Goal: Transaction & Acquisition: Obtain resource

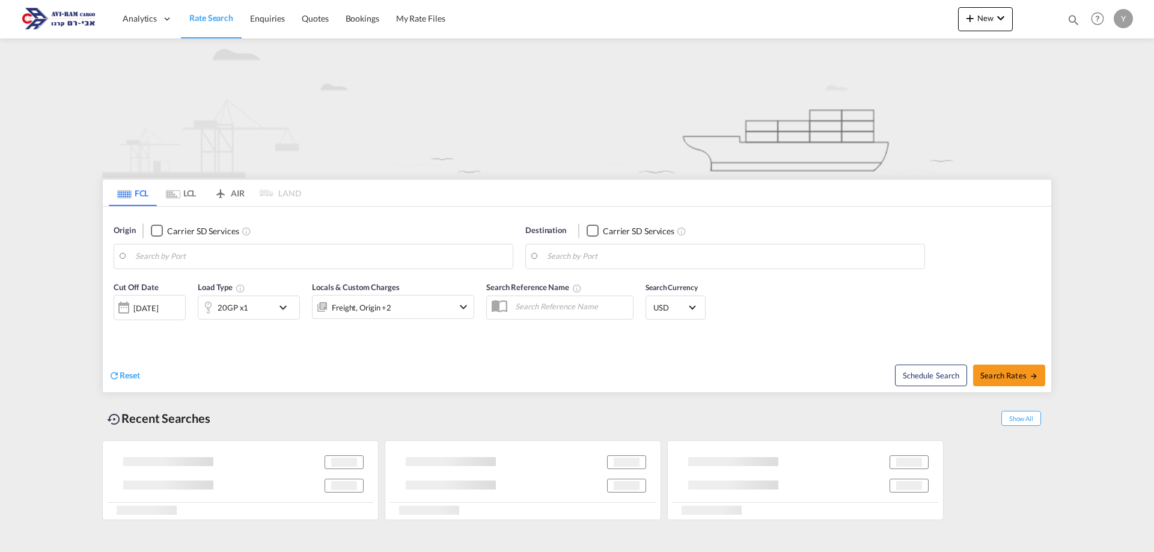
type input "[GEOGRAPHIC_DATA], [GEOGRAPHIC_DATA]"
type input "Ashdod, ILASH"
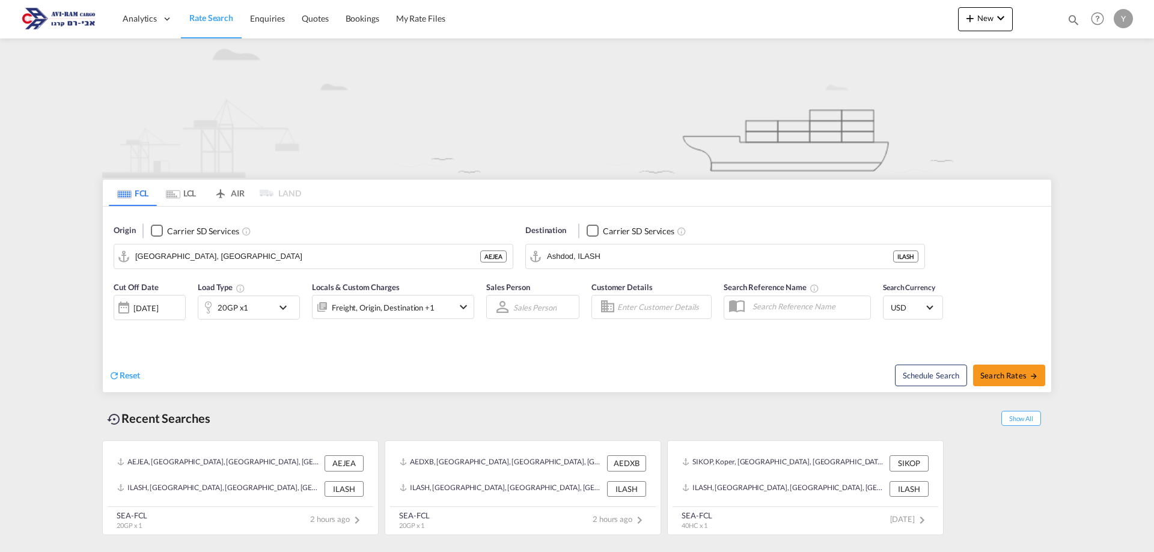
click at [1036, 362] on div "Schedule Search Search Rates" at bounding box center [815, 369] width 471 height 46
click at [992, 373] on span "Search Rates" at bounding box center [1009, 376] width 58 height 10
type input "AEJEA to ILASH / [DATE]"
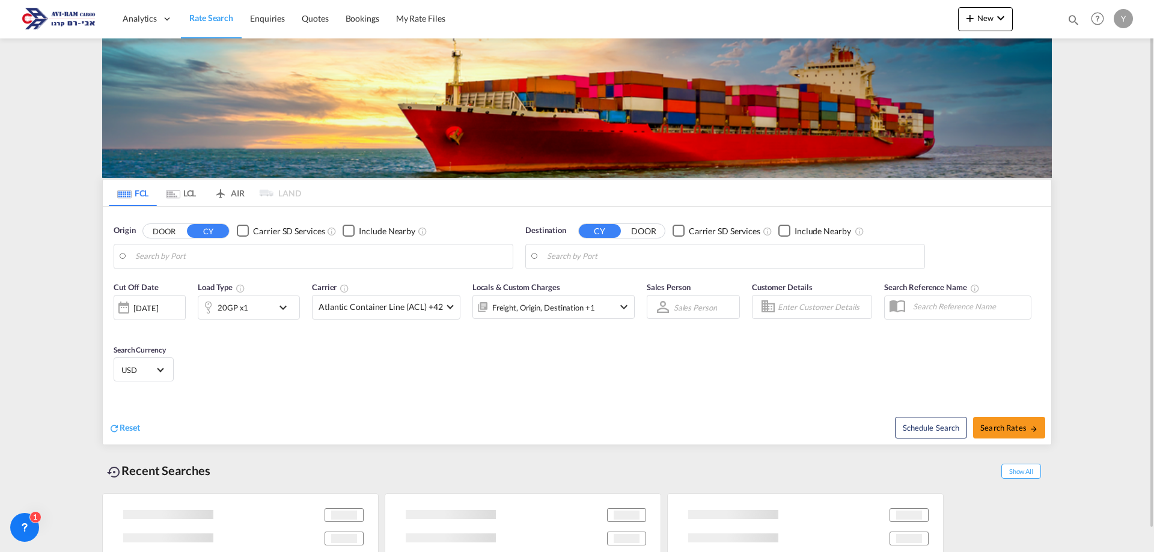
type input "[GEOGRAPHIC_DATA], [GEOGRAPHIC_DATA]"
type input "Ashdod, ILASH"
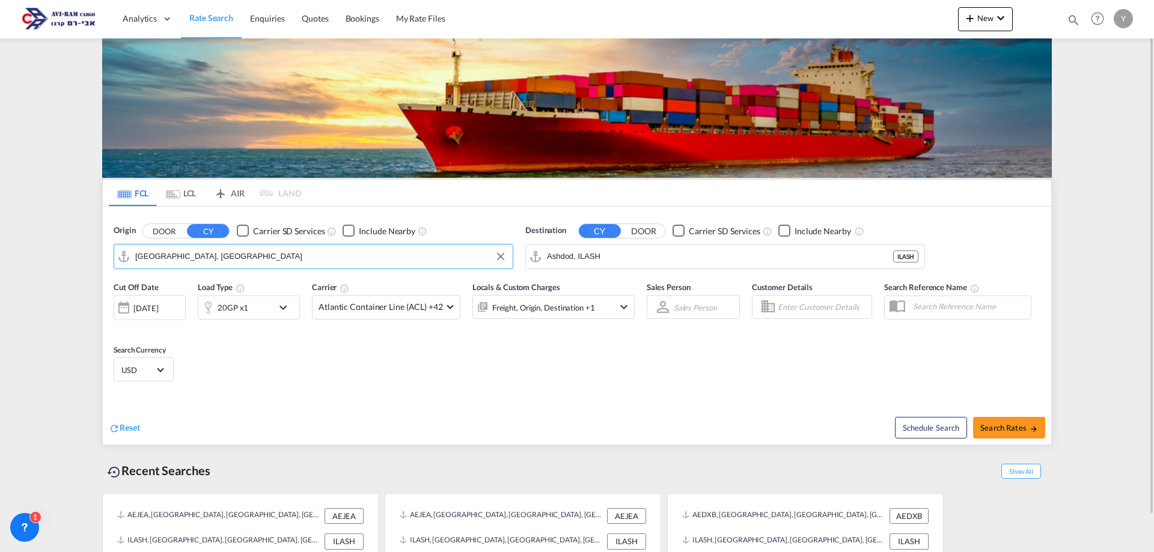
click at [228, 264] on input "[GEOGRAPHIC_DATA], [GEOGRAPHIC_DATA]" at bounding box center [320, 257] width 371 height 18
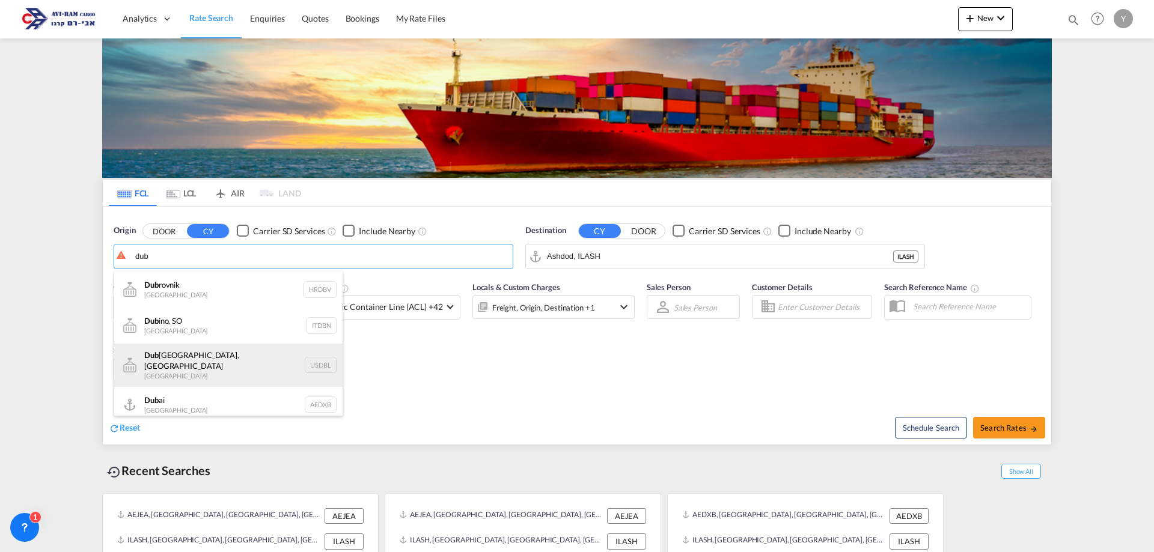
click at [174, 356] on div "Dub lin, [GEOGRAPHIC_DATA] [GEOGRAPHIC_DATA] USDBL" at bounding box center [228, 365] width 228 height 43
type input "[GEOGRAPHIC_DATA], [GEOGRAPHIC_DATA], USDBL"
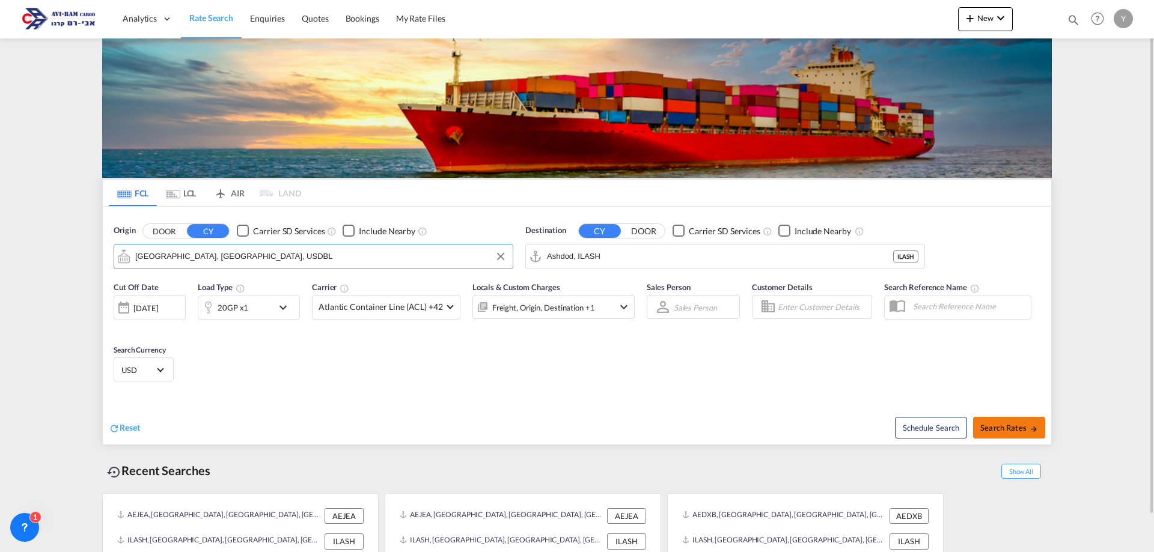
click at [1027, 429] on span "Search Rates" at bounding box center [1009, 428] width 58 height 10
type input "USDBL to ILASH / [DATE]"
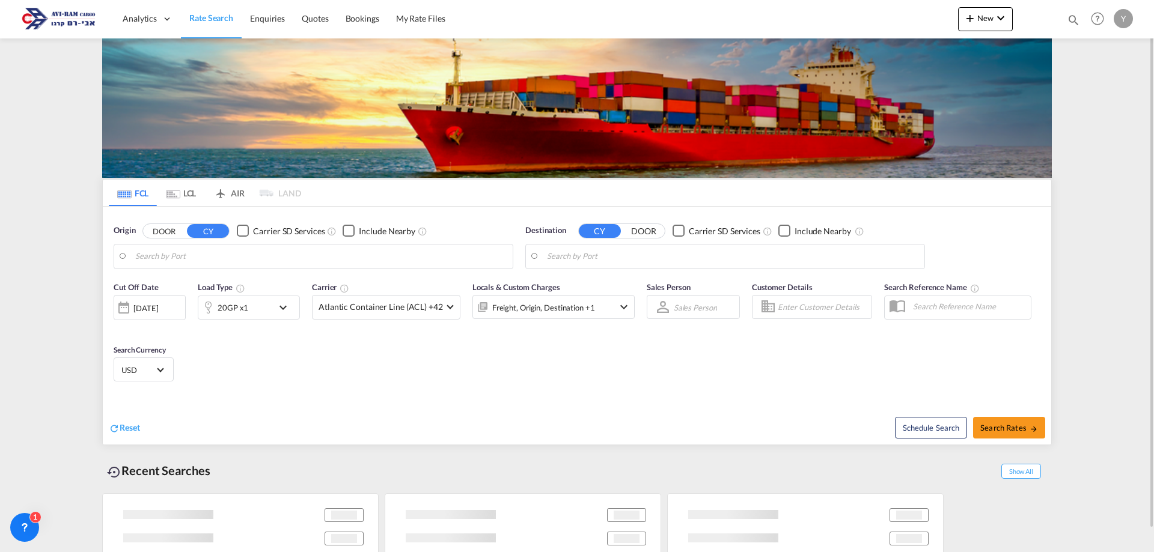
type input "[GEOGRAPHIC_DATA], [GEOGRAPHIC_DATA], USDBL"
type input "Ashdod, ILASH"
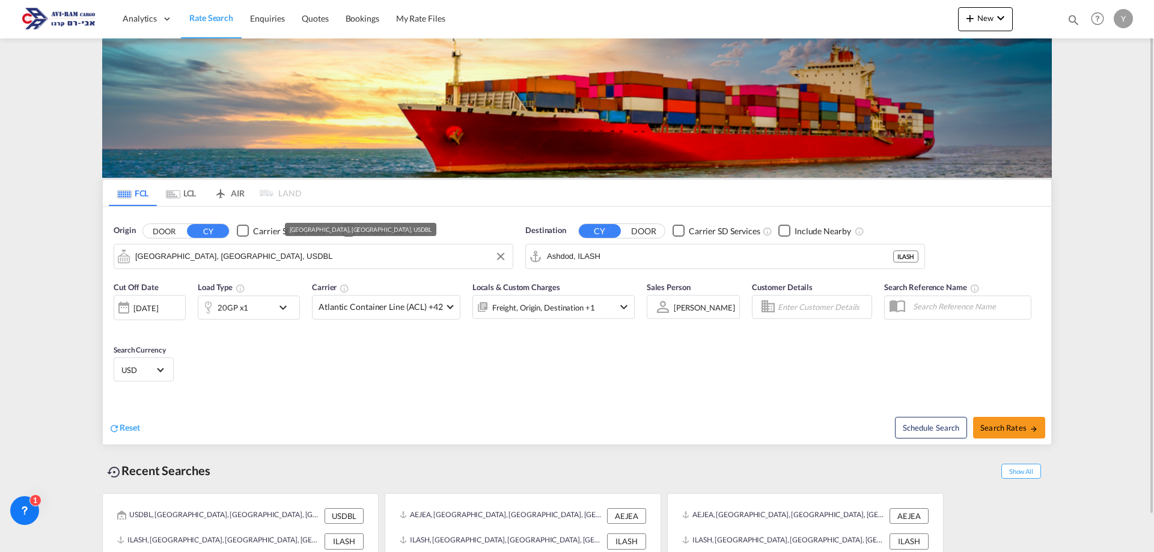
click at [216, 254] on input "Dublin, TX, USDBL" at bounding box center [320, 257] width 371 height 18
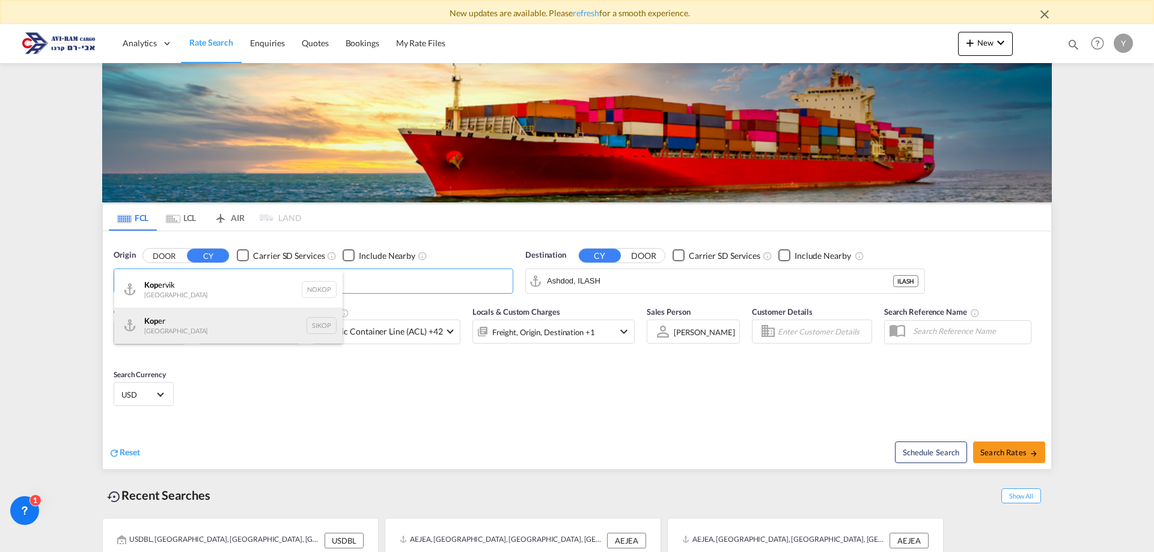
click at [170, 319] on div "Kop er Slovenia SIKOP" at bounding box center [228, 326] width 228 height 36
type input "Koper, SIKOP"
click at [276, 335] on md-icon "icon-chevron-down" at bounding box center [286, 332] width 20 height 14
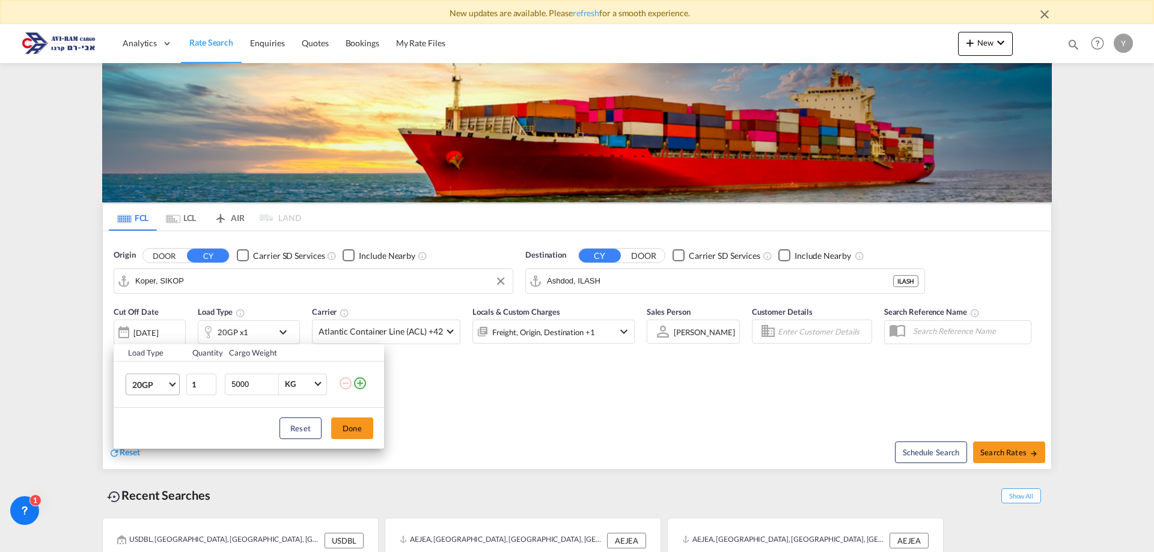
click at [171, 388] on md-select-value "20GP" at bounding box center [155, 384] width 48 height 20
click at [160, 442] on md-option "40HC" at bounding box center [164, 442] width 82 height 29
click at [349, 432] on button "Done" at bounding box center [352, 429] width 42 height 22
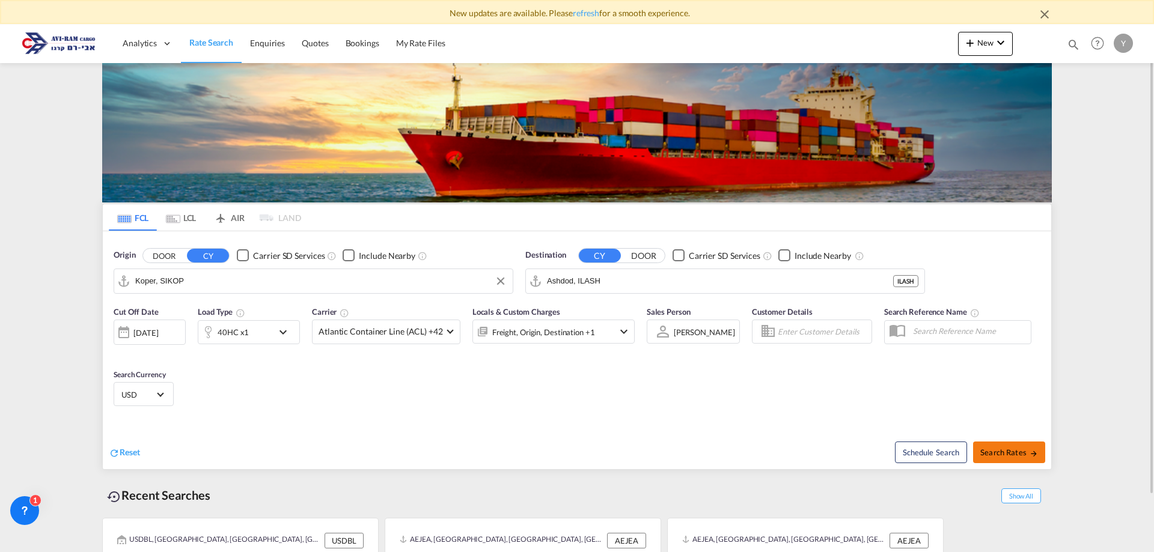
click at [1001, 450] on span "Search Rates" at bounding box center [1009, 453] width 58 height 10
type input "SIKOP to ILASH / 21 Sep 2025"
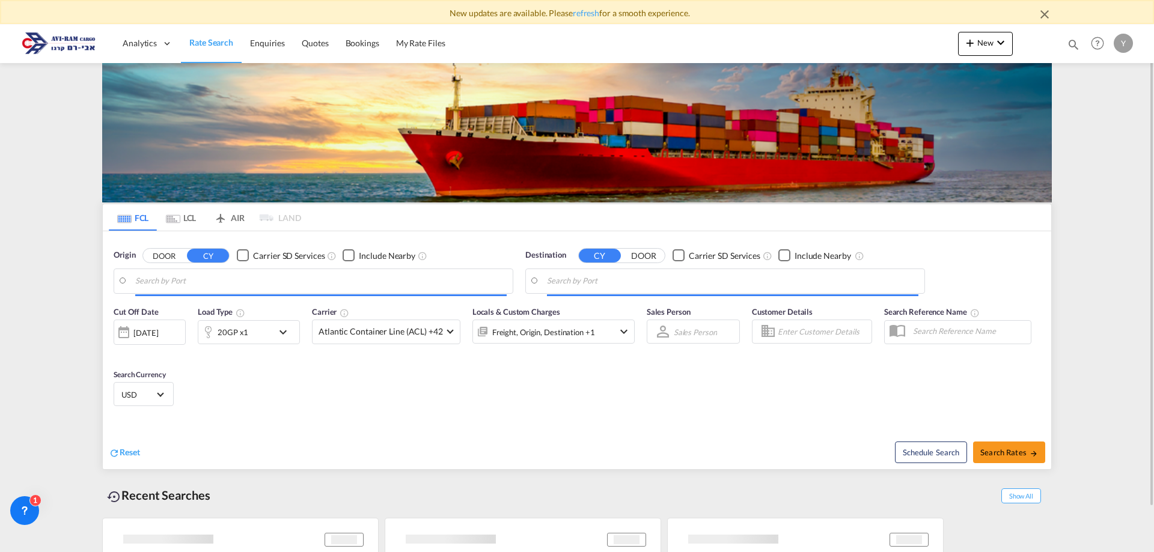
click at [258, 331] on div "20GP x1" at bounding box center [235, 332] width 75 height 24
type input "Koper, SIKOP"
type input "Ashdod, ILASH"
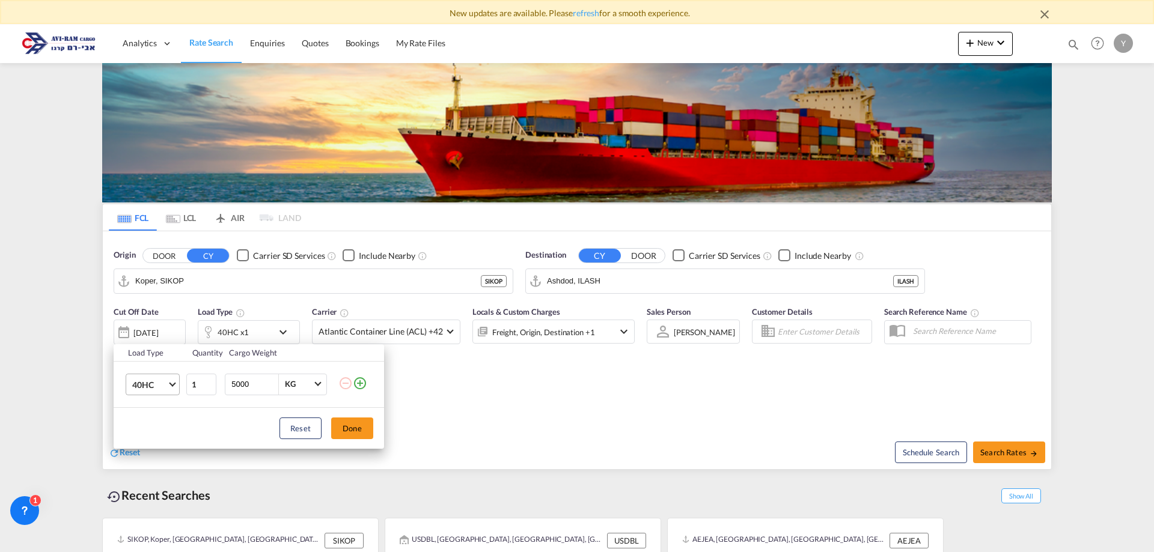
click at [173, 380] on md-select-value "40HC" at bounding box center [155, 384] width 48 height 20
click at [168, 385] on md-option "40FR" at bounding box center [164, 375] width 82 height 29
click at [362, 432] on button "Done" at bounding box center [352, 429] width 42 height 22
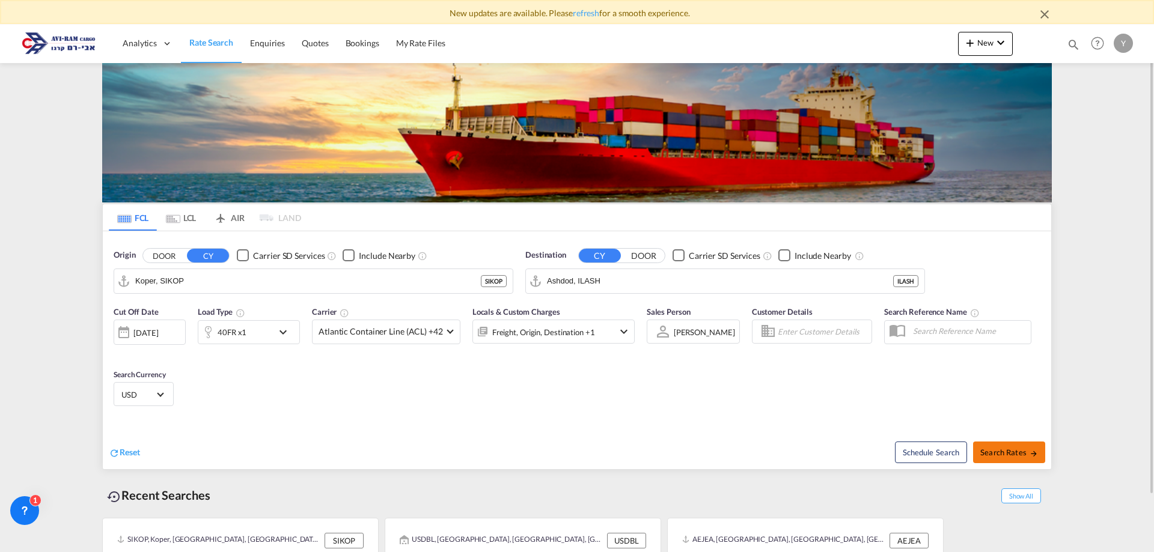
click at [1003, 453] on span "Search Rates" at bounding box center [1009, 453] width 58 height 10
type input "SIKOP to ILASH / 21 Sep 2025"
type input "Koper, SIKOP"
type input "Ashdod, ILASH"
click at [1002, 448] on span "Search Rates" at bounding box center [1009, 453] width 58 height 10
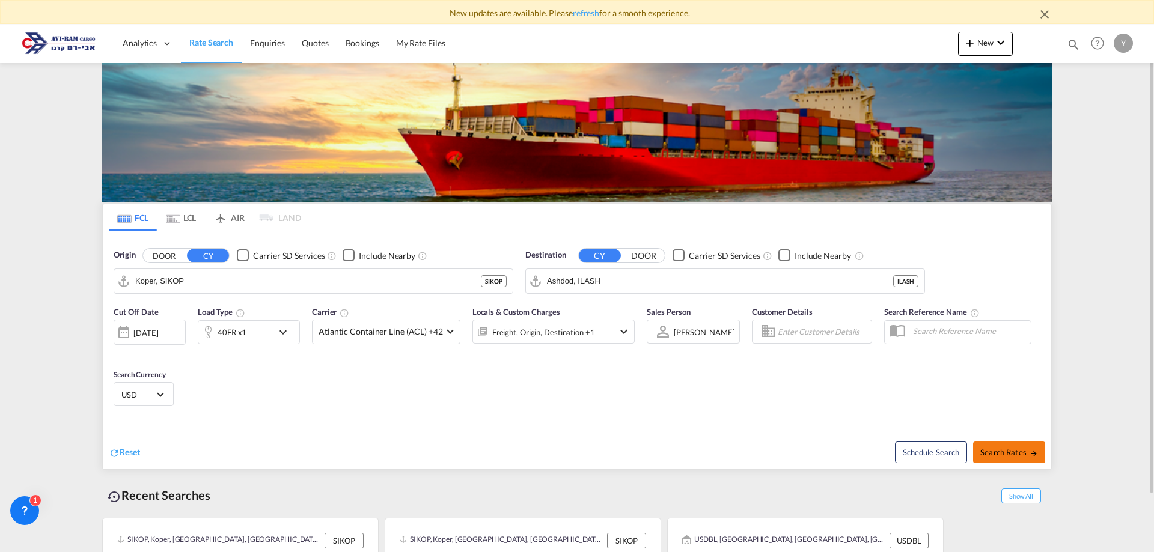
type input "SIKOP to ILASH / 21 Sep 2025"
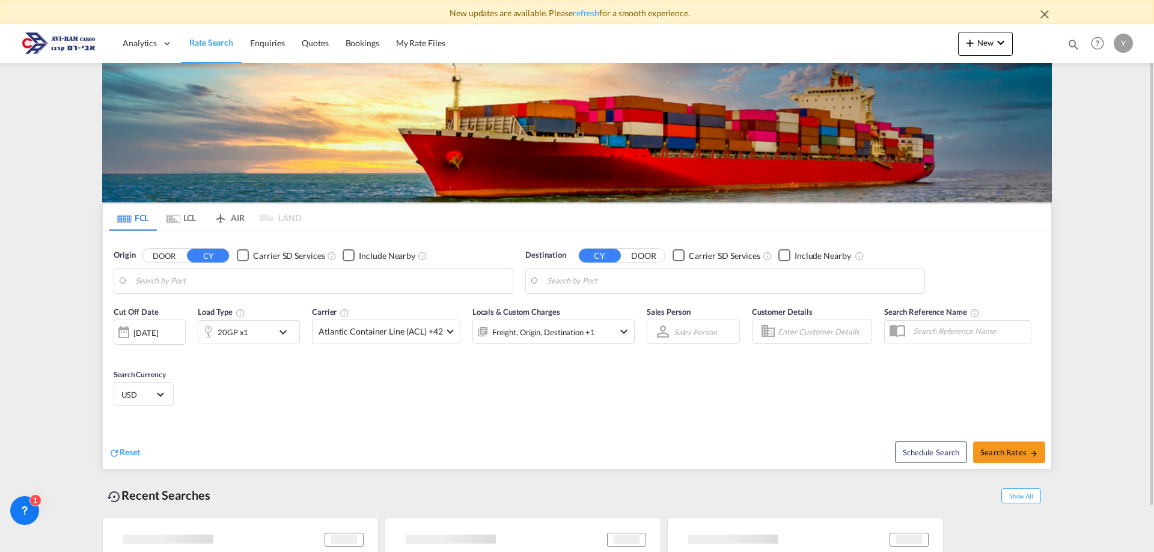
type input "Koper, SIKOP"
type input "Ashdod, ILASH"
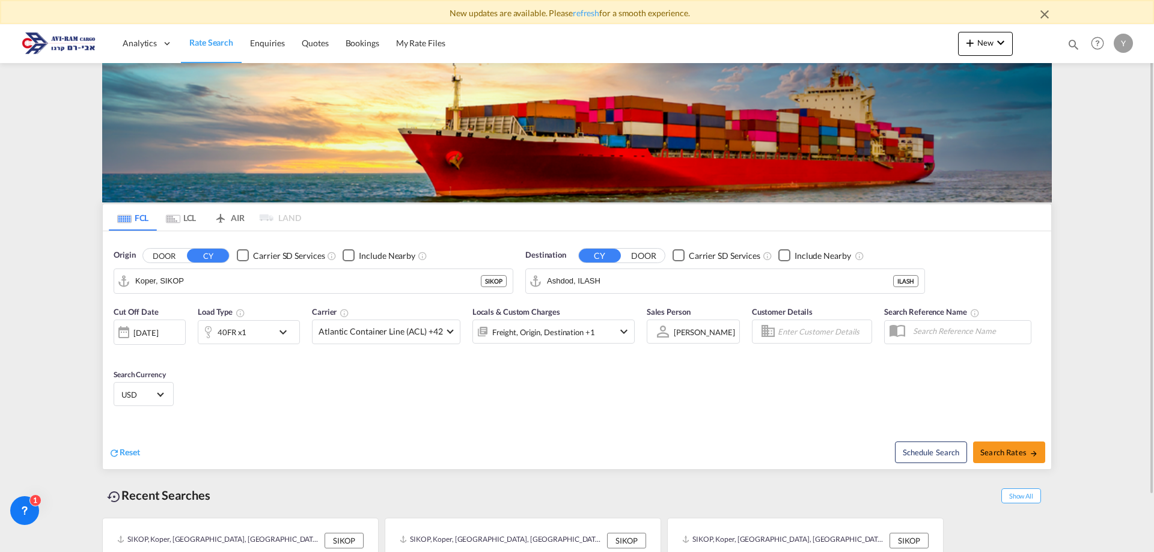
click at [273, 322] on div "40FR x1" at bounding box center [235, 332] width 75 height 24
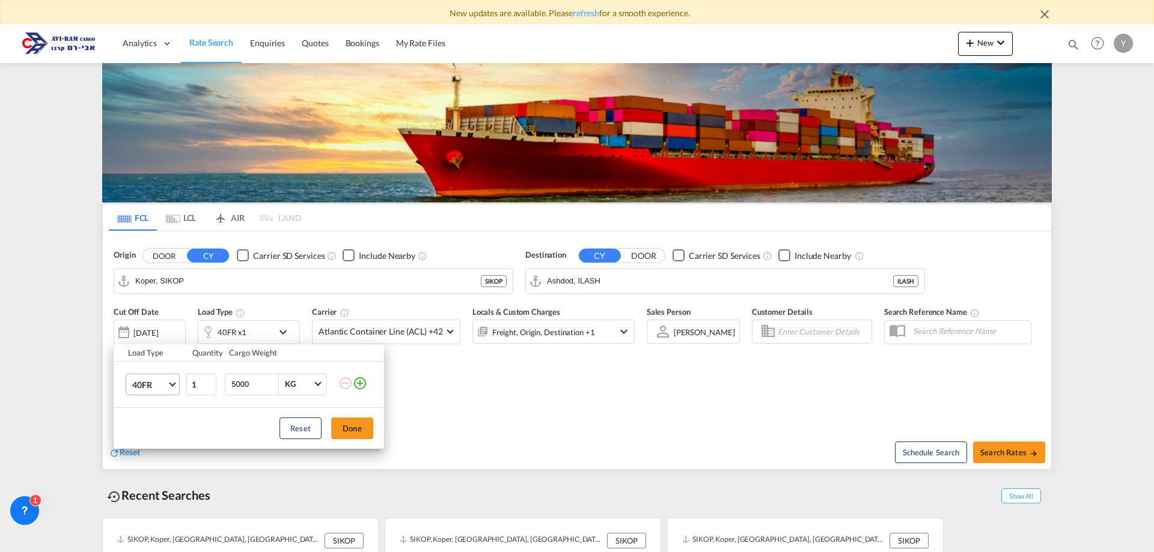
click at [171, 379] on md-select-value "40FR" at bounding box center [155, 384] width 48 height 20
click at [151, 382] on div "40HC" at bounding box center [143, 380] width 22 height 12
click at [356, 434] on button "Done" at bounding box center [352, 429] width 42 height 22
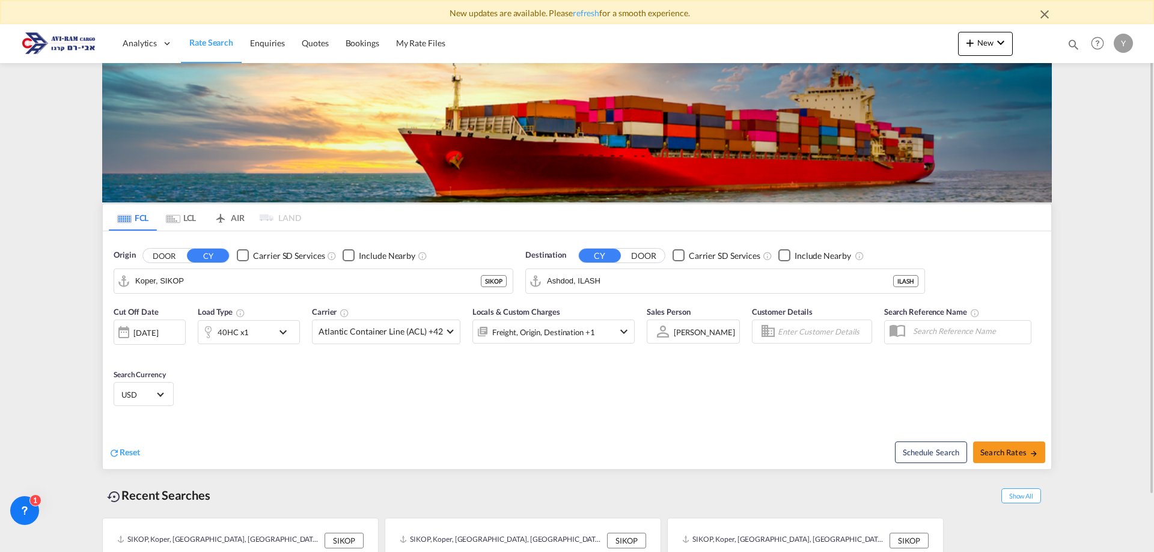
click at [1001, 439] on div "Schedule Search Search Rates" at bounding box center [815, 446] width 471 height 46
click at [1002, 450] on span "Search Rates" at bounding box center [1009, 453] width 58 height 10
type input "SIKOP to ILASH / 21 Sep 2025"
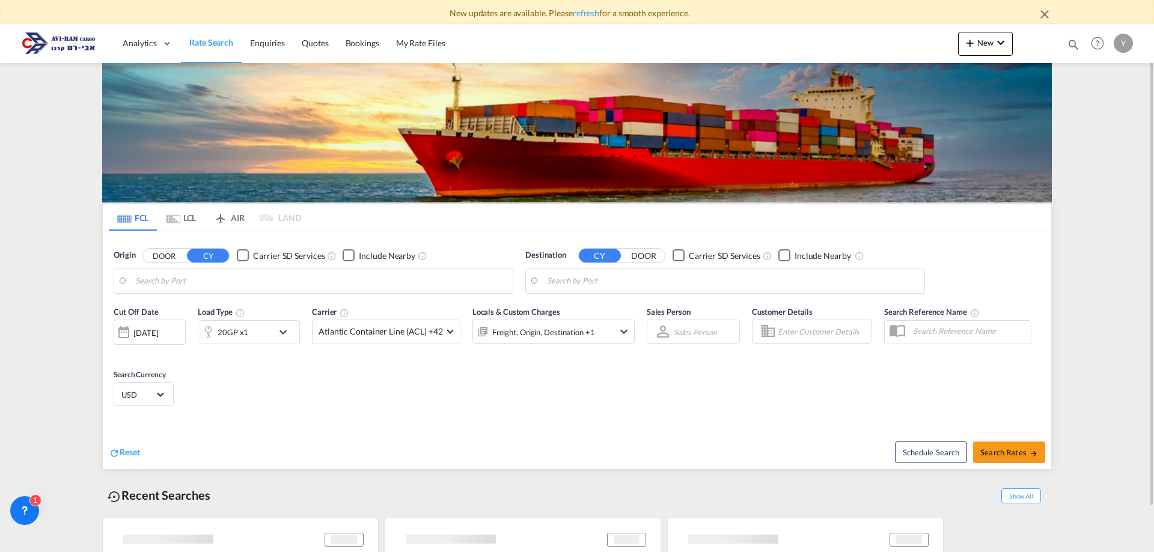
type input "Koper, SIKOP"
type input "Ashdod, ILASH"
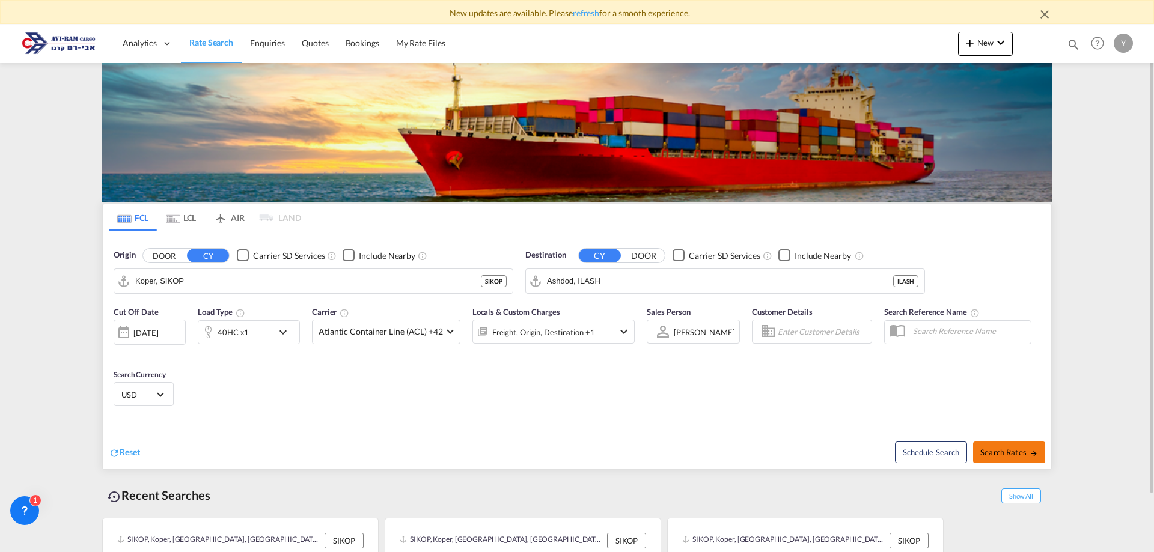
click at [988, 446] on button "Search Rates" at bounding box center [1009, 453] width 72 height 22
type input "SIKOP to ILASH / 21 Sep 2025"
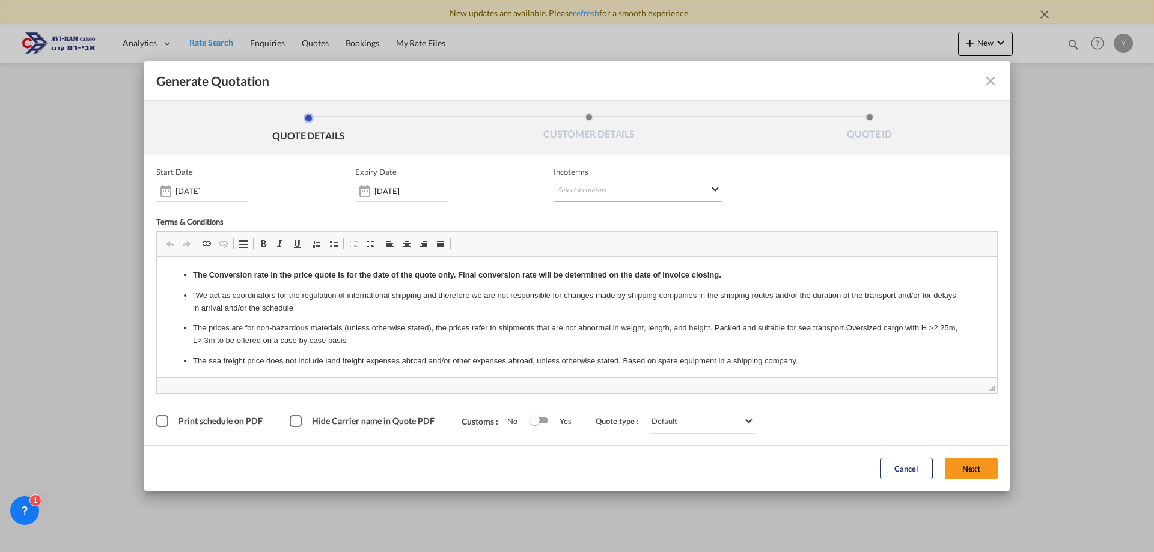
click at [625, 193] on md-select "Select Incoterms EXW - import Ex Works FOB - export Free on Board CIP - export …" at bounding box center [638, 191] width 168 height 22
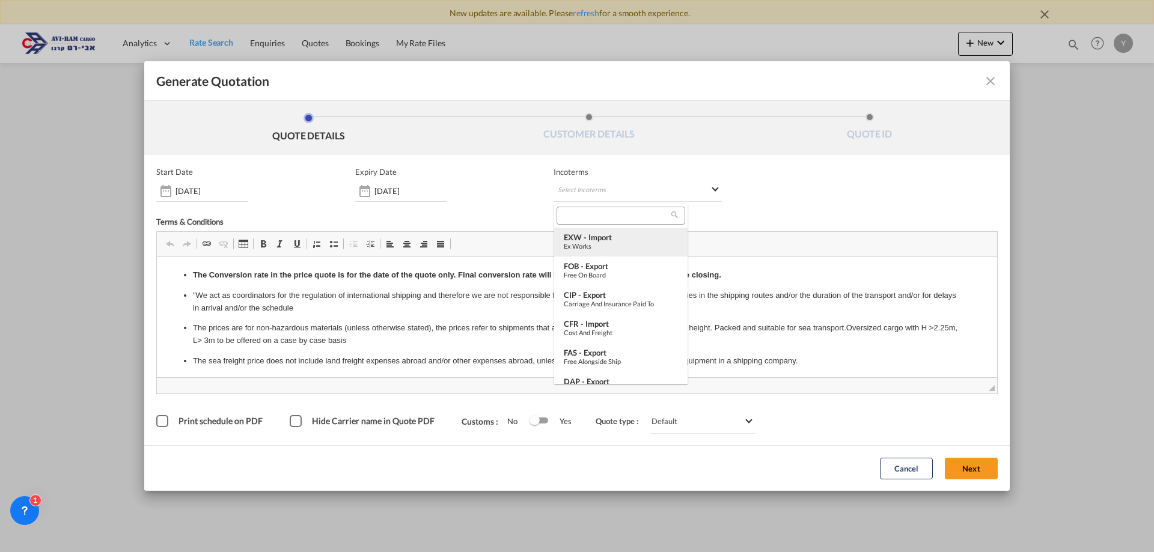
click at [620, 245] on div "Ex Works" at bounding box center [621, 246] width 114 height 8
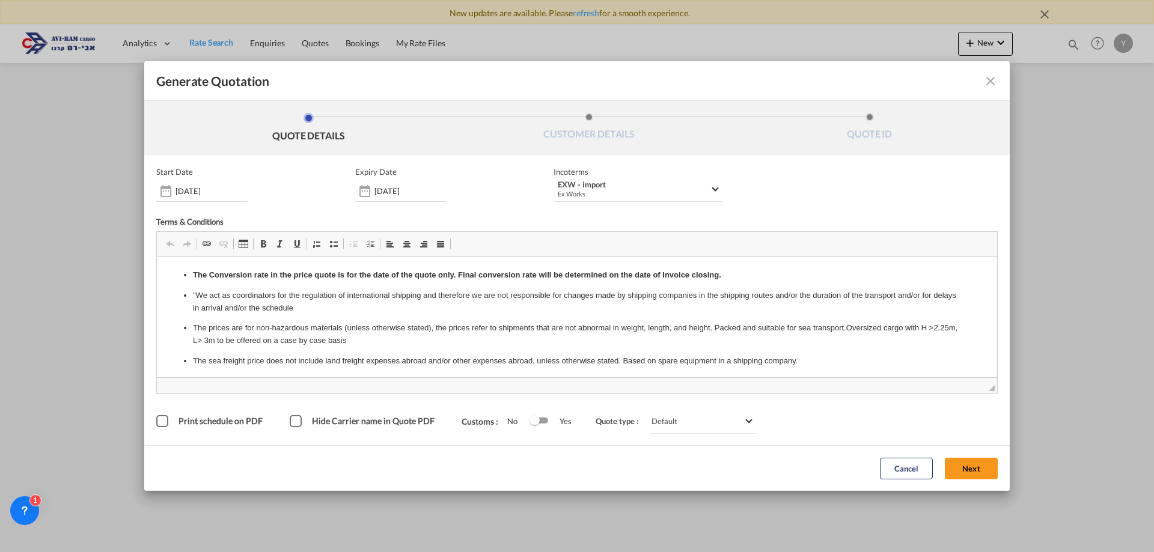
click at [293, 422] on div "Hide Carrier name in Quote PDF" at bounding box center [296, 421] width 12 height 12
click at [985, 465] on button "Next" at bounding box center [971, 469] width 53 height 22
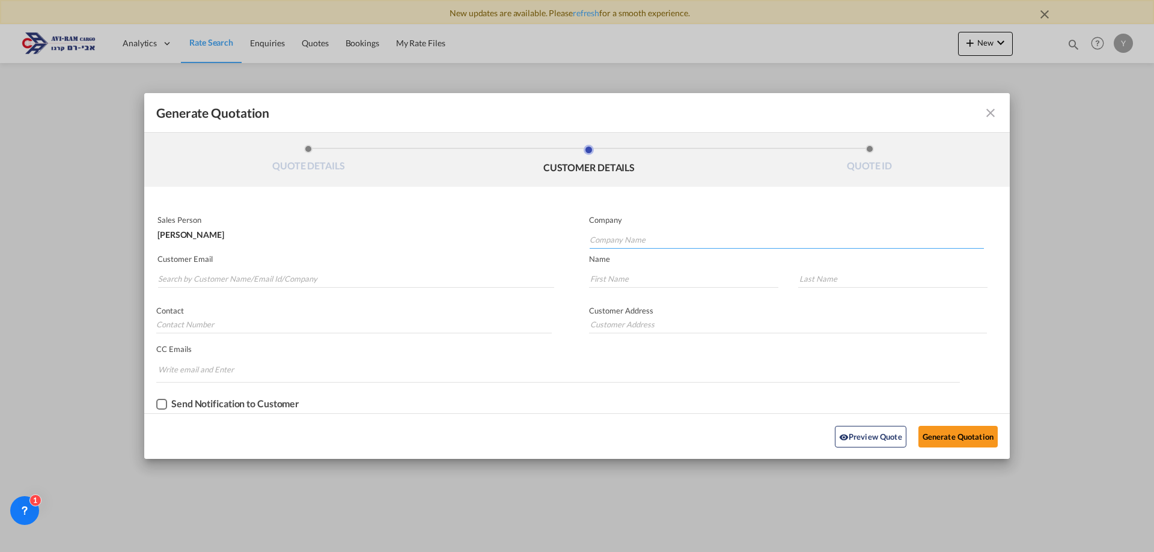
click at [622, 243] on input "Company Name" at bounding box center [787, 240] width 394 height 18
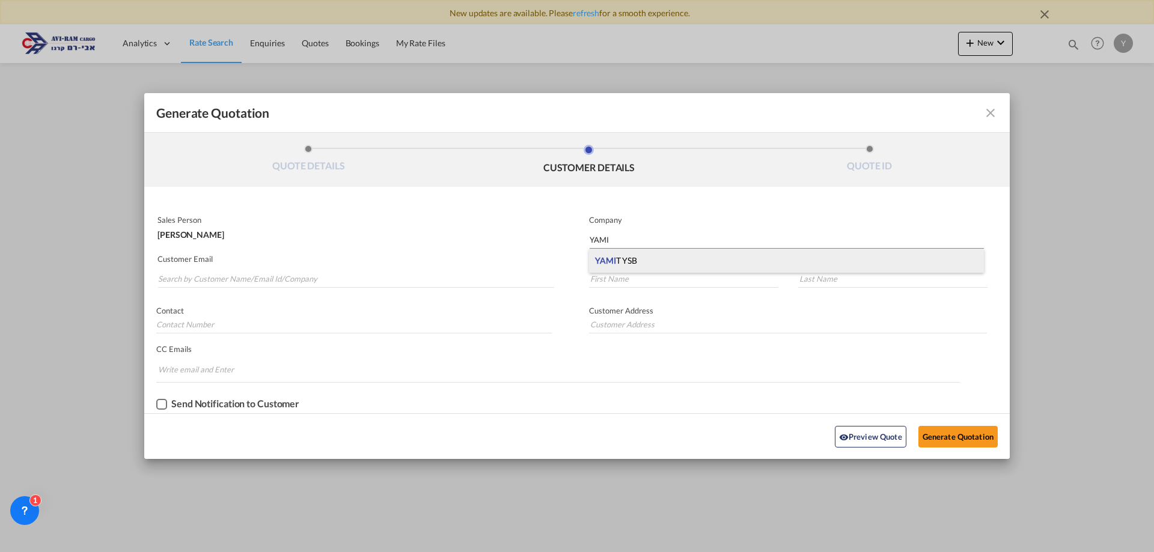
click at [646, 254] on div "YAMI T YSB" at bounding box center [786, 261] width 395 height 24
type input "YAMIT YSB"
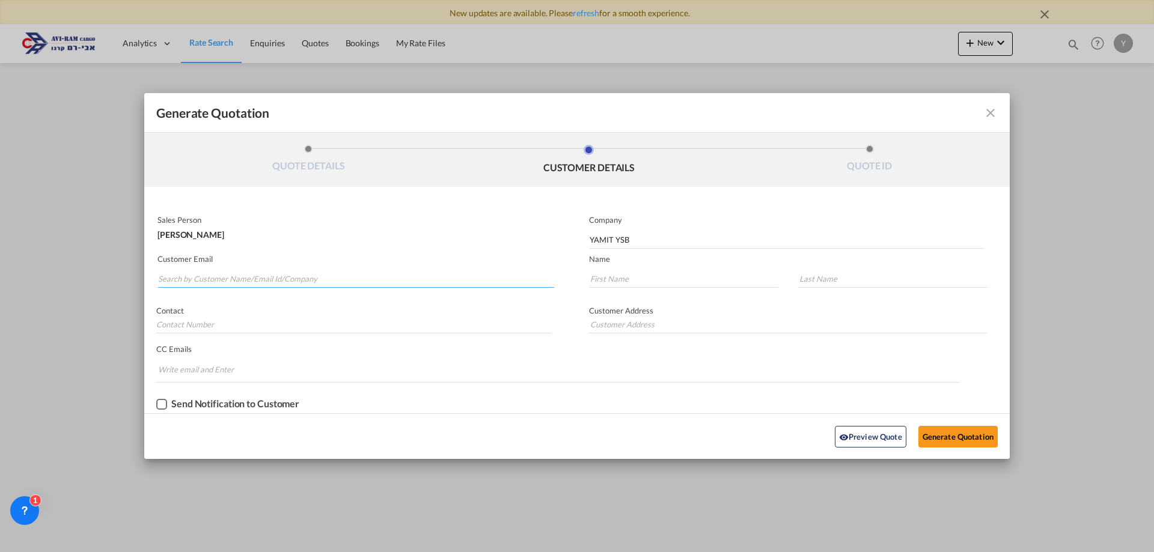
click at [213, 270] on input "Search by Customer Name/Email Id/Company" at bounding box center [356, 279] width 396 height 18
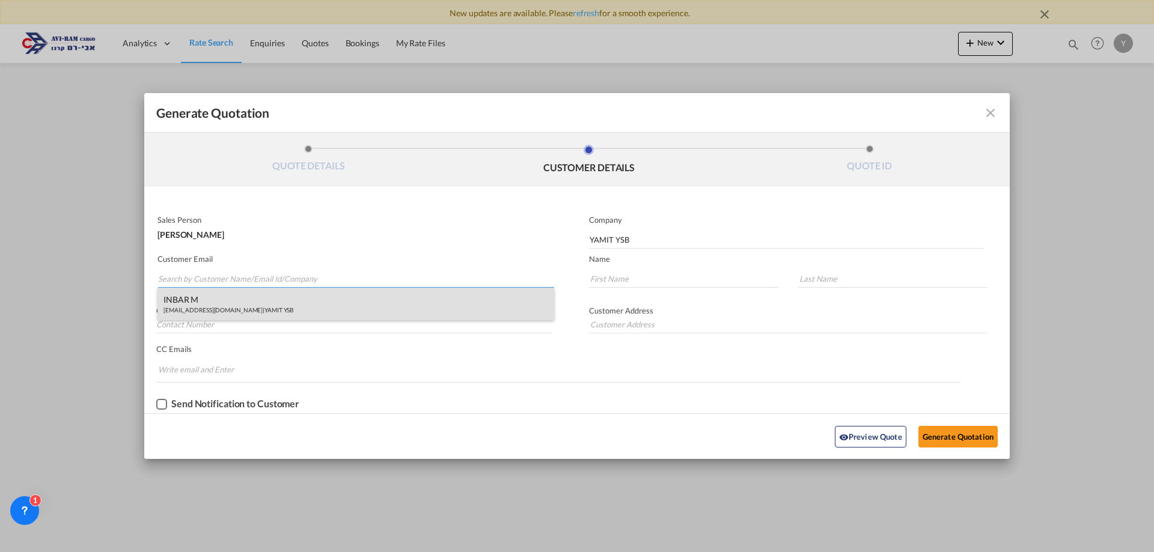
click at [210, 296] on div "INBAR M office@yamitysb.co.il | YAMIT YSB" at bounding box center [355, 304] width 397 height 32
type input "office@yamitysb.co.il"
type input "INBAR"
type input "M"
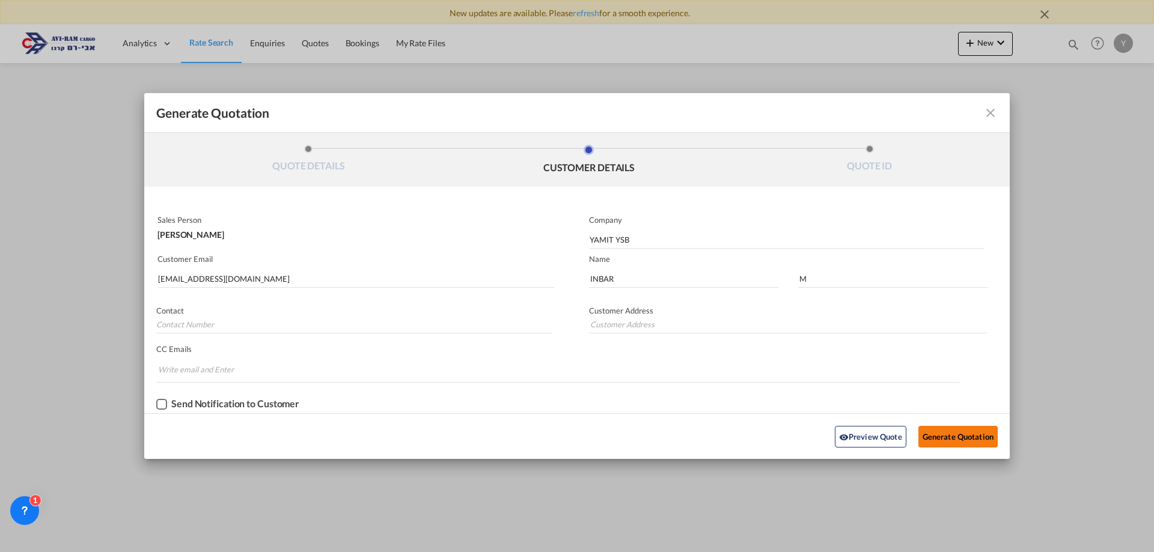
click at [941, 436] on button "Generate Quotation" at bounding box center [957, 437] width 79 height 22
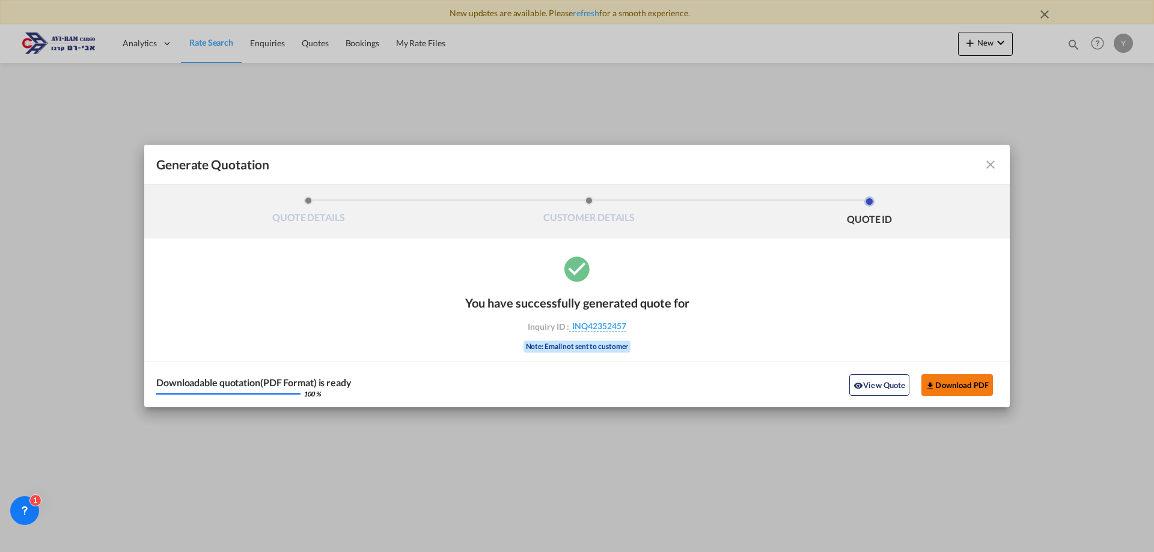
click at [970, 391] on button "Download PDF" at bounding box center [957, 385] width 72 height 22
